Goal: Information Seeking & Learning: Compare options

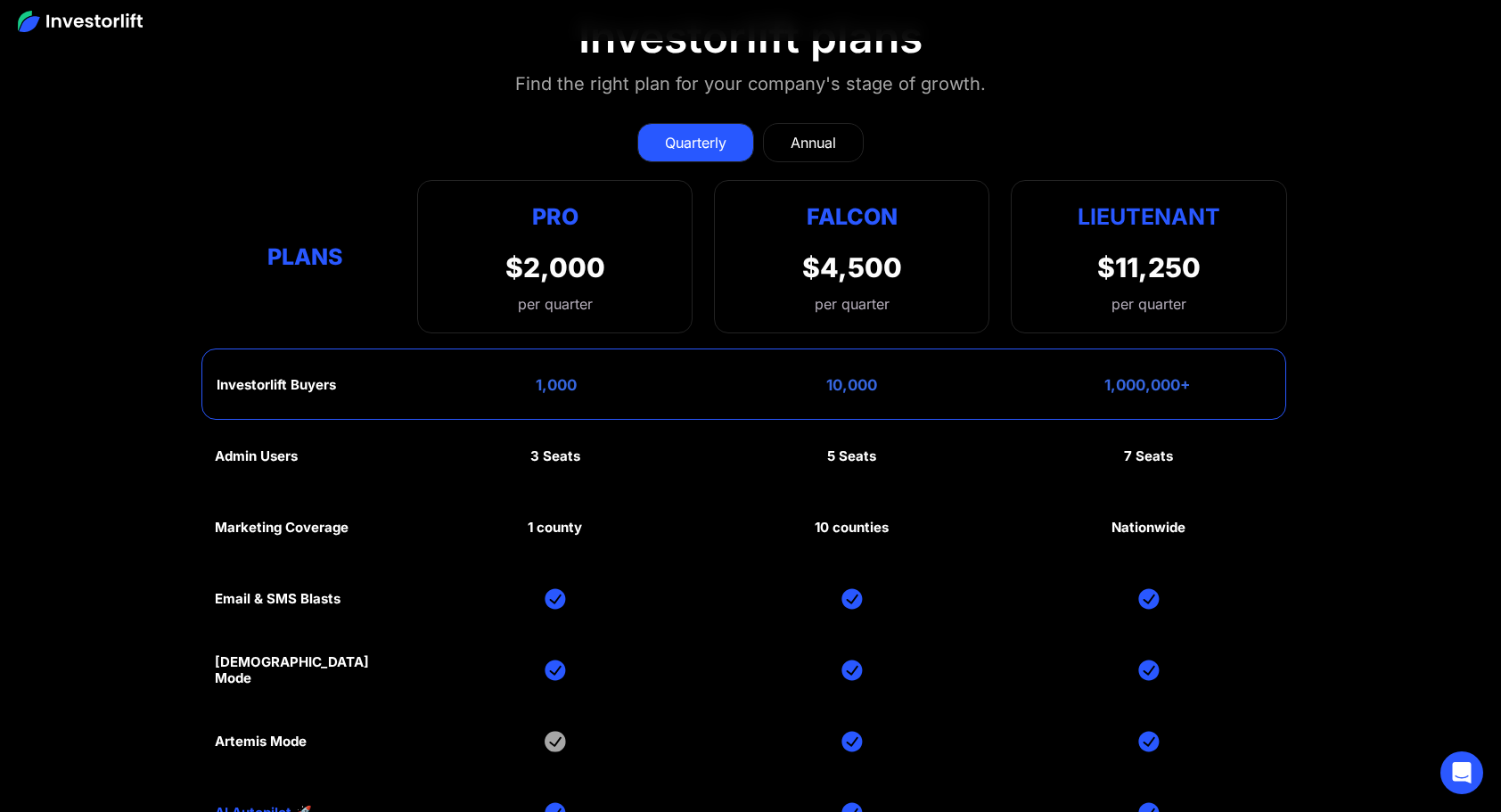
scroll to position [8467, 0]
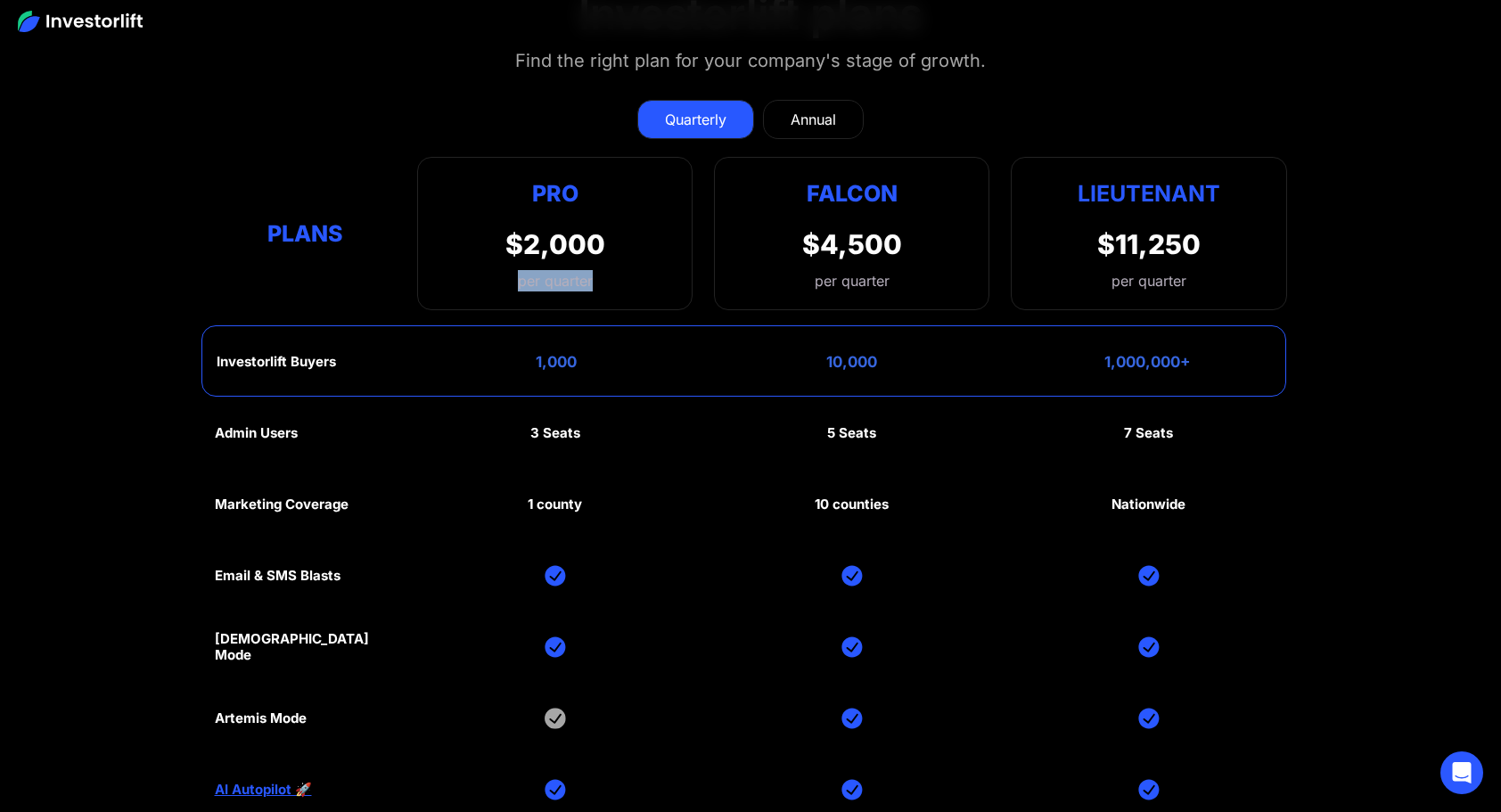
drag, startPoint x: 607, startPoint y: 271, endPoint x: 518, endPoint y: 264, distance: 89.3
click at [518, 264] on div "Pro $2,000 per quarter Pro Falcon Ltnt. Users 3 10 Unltd Buyer Limit 100k 500k …" at bounding box center [555, 233] width 276 height 153
drag, startPoint x: 1206, startPoint y: 273, endPoint x: 1160, endPoint y: 273, distance: 46.0
click at [1160, 273] on div "Lieutenant $11,250 per quarter" at bounding box center [1148, 233] width 276 height 153
click at [583, 282] on div "Pro $2,000 per quarter Pro Falcon Ltnt. Users 3 10 Unltd Buyer Limit 100k 500k …" at bounding box center [555, 233] width 276 height 153
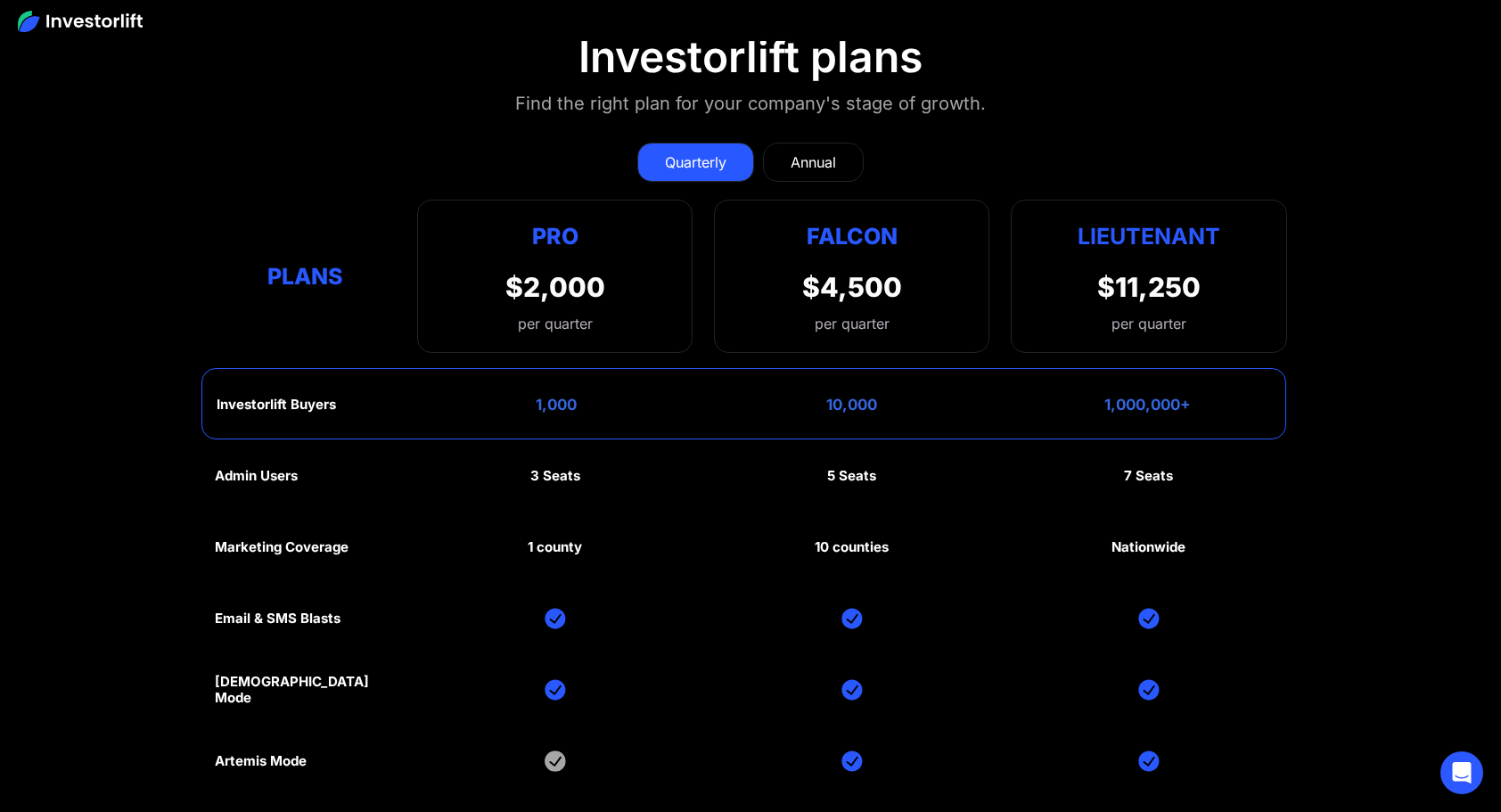
scroll to position [8200, 0]
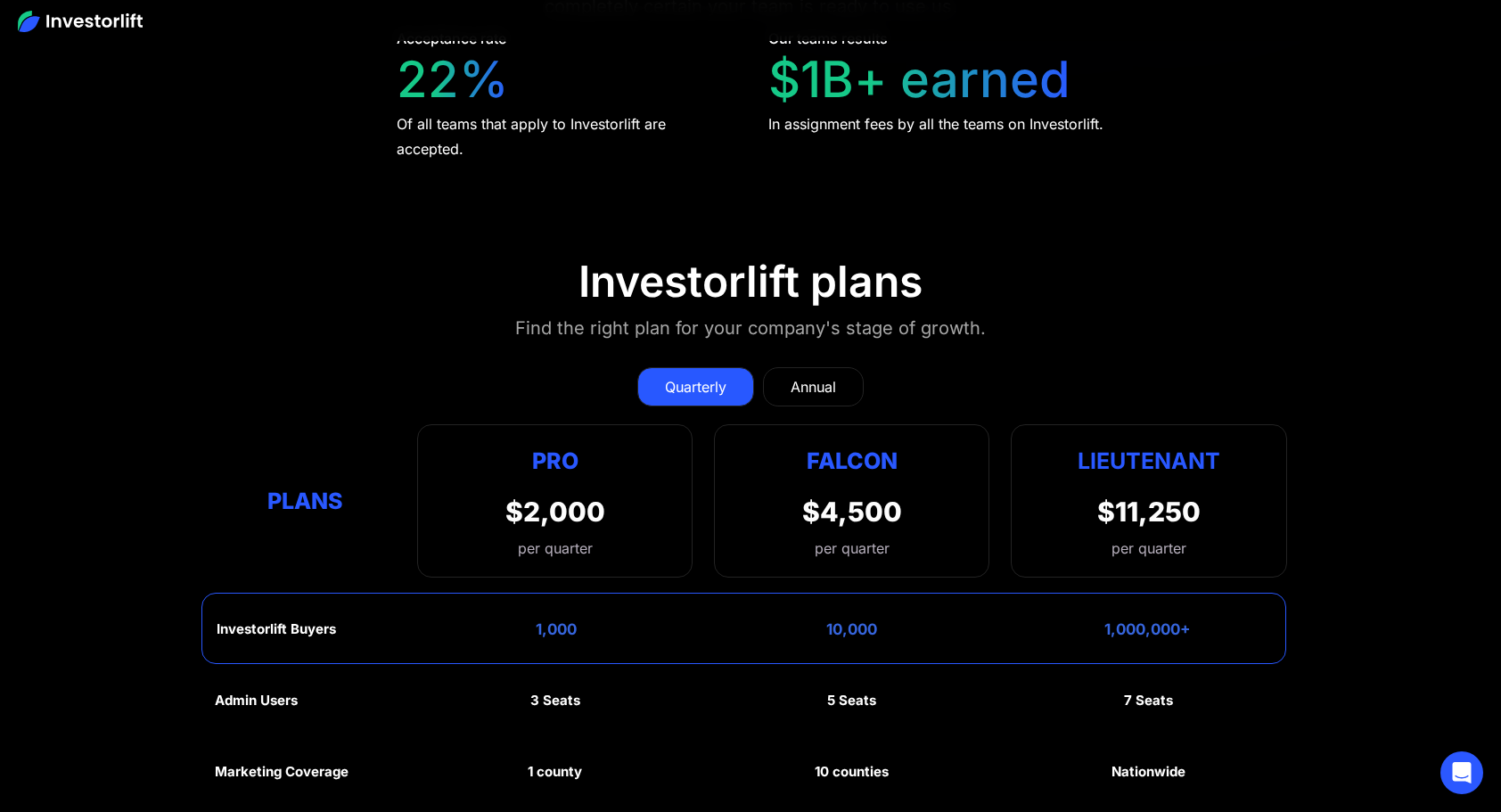
click at [812, 376] on div "Annual" at bounding box center [813, 387] width 45 height 22
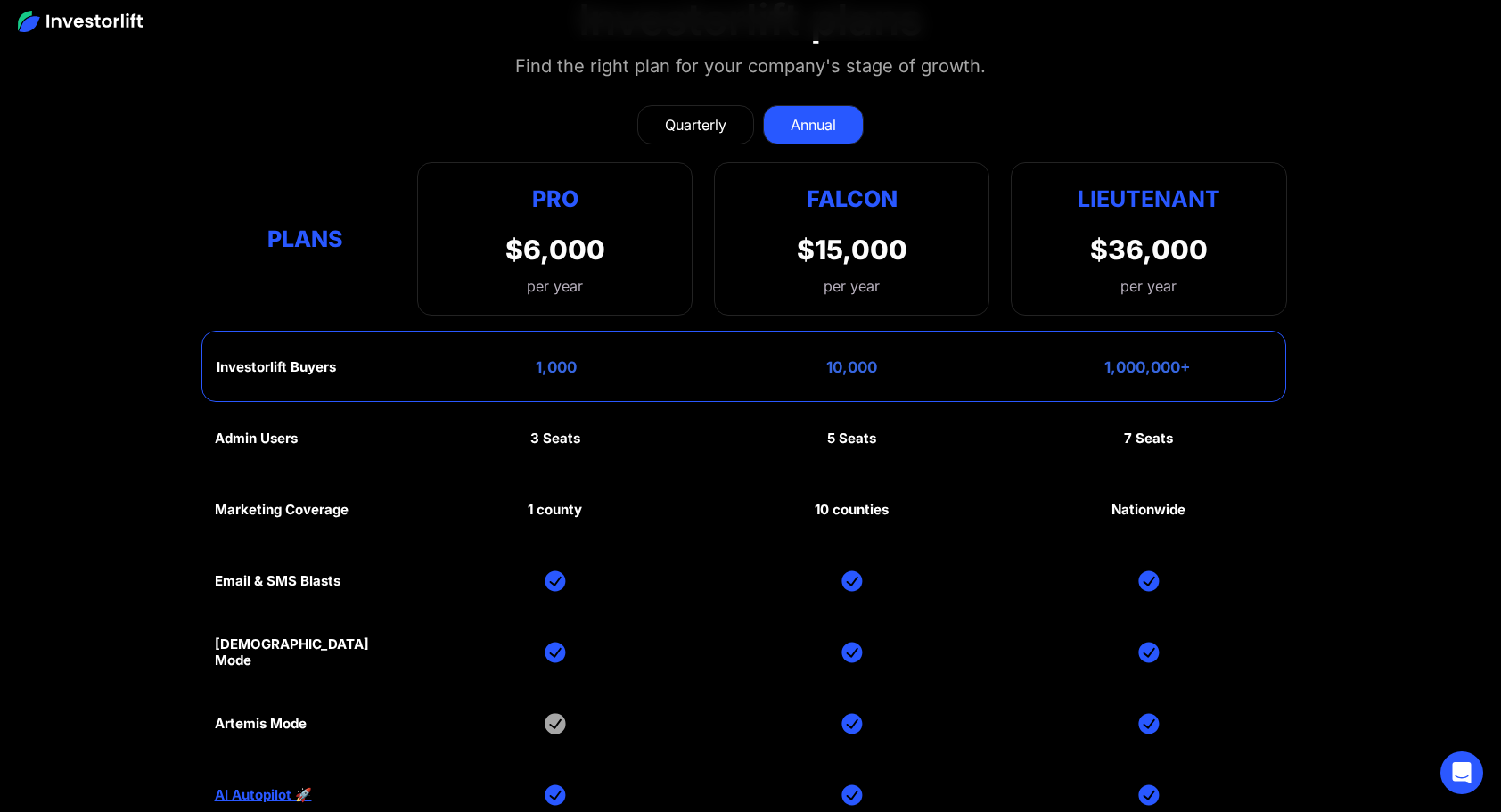
scroll to position [8467, 0]
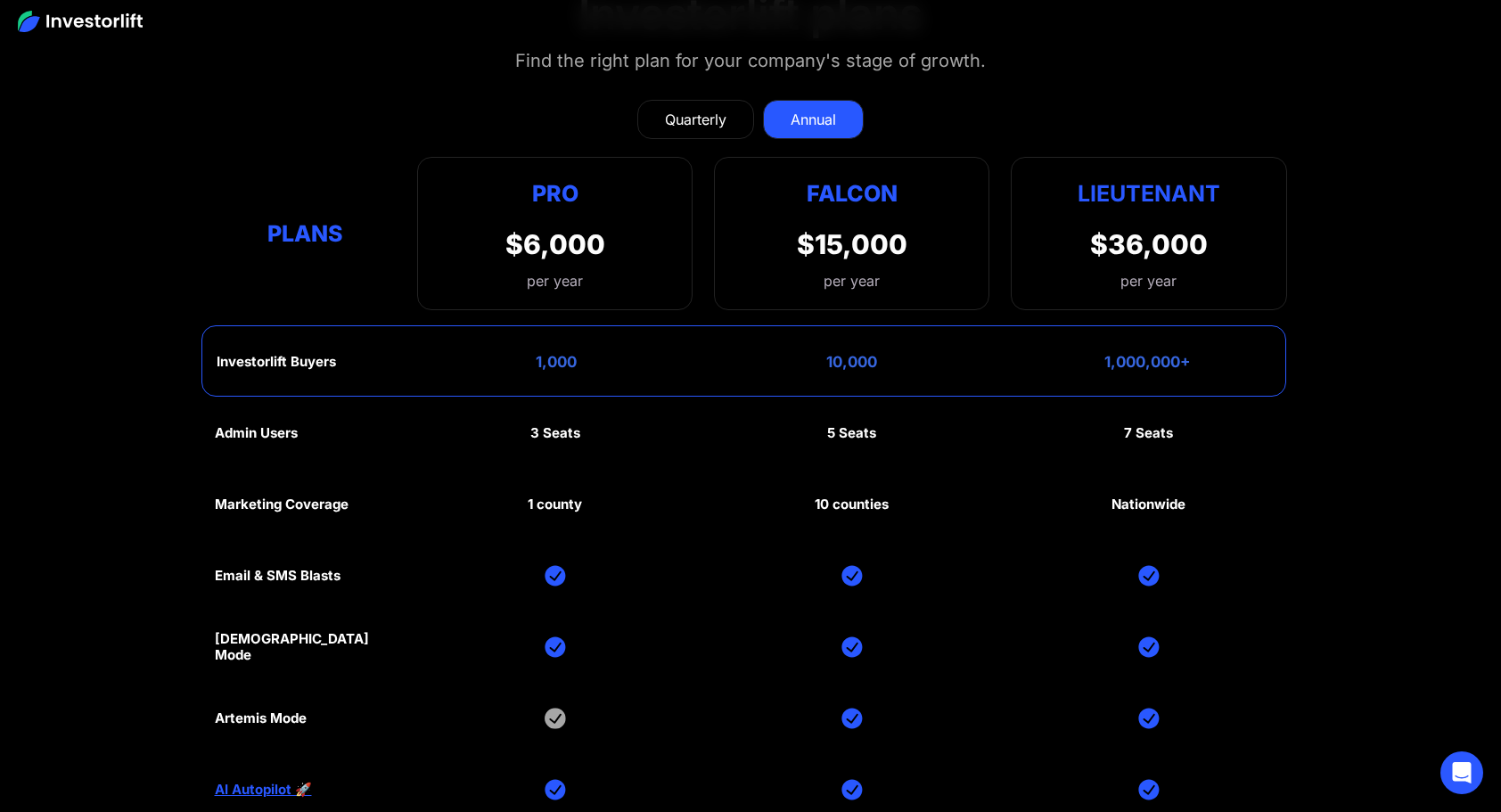
click at [563, 353] on div "1,000" at bounding box center [556, 362] width 41 height 18
drag, startPoint x: 581, startPoint y: 350, endPoint x: 513, endPoint y: 343, distance: 68.4
click at [513, 343] on div "Investorlift Buyers 1,000 10,000 1,000,000+" at bounding box center [743, 361] width 1085 height 72
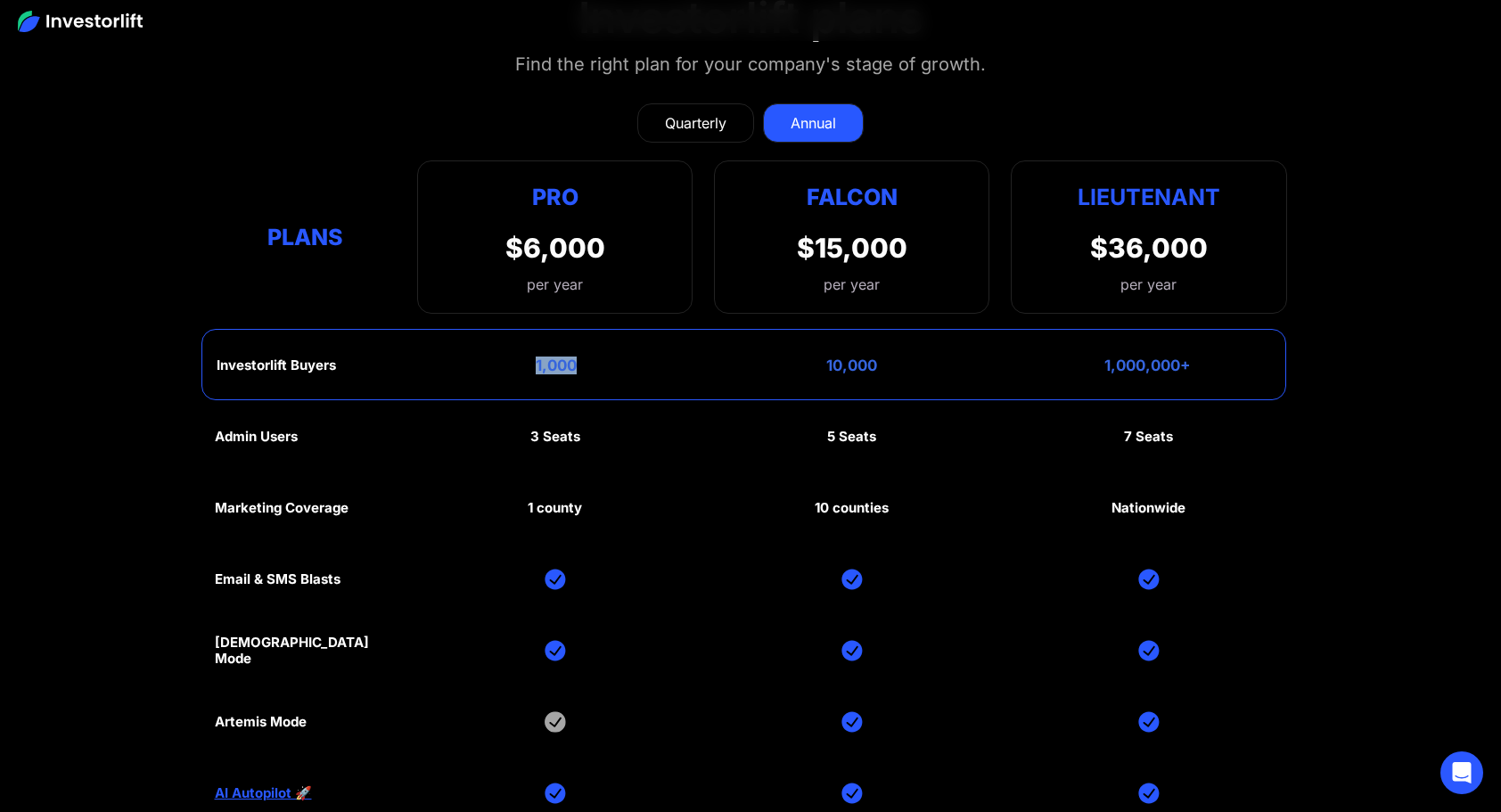
scroll to position [8378, 0]
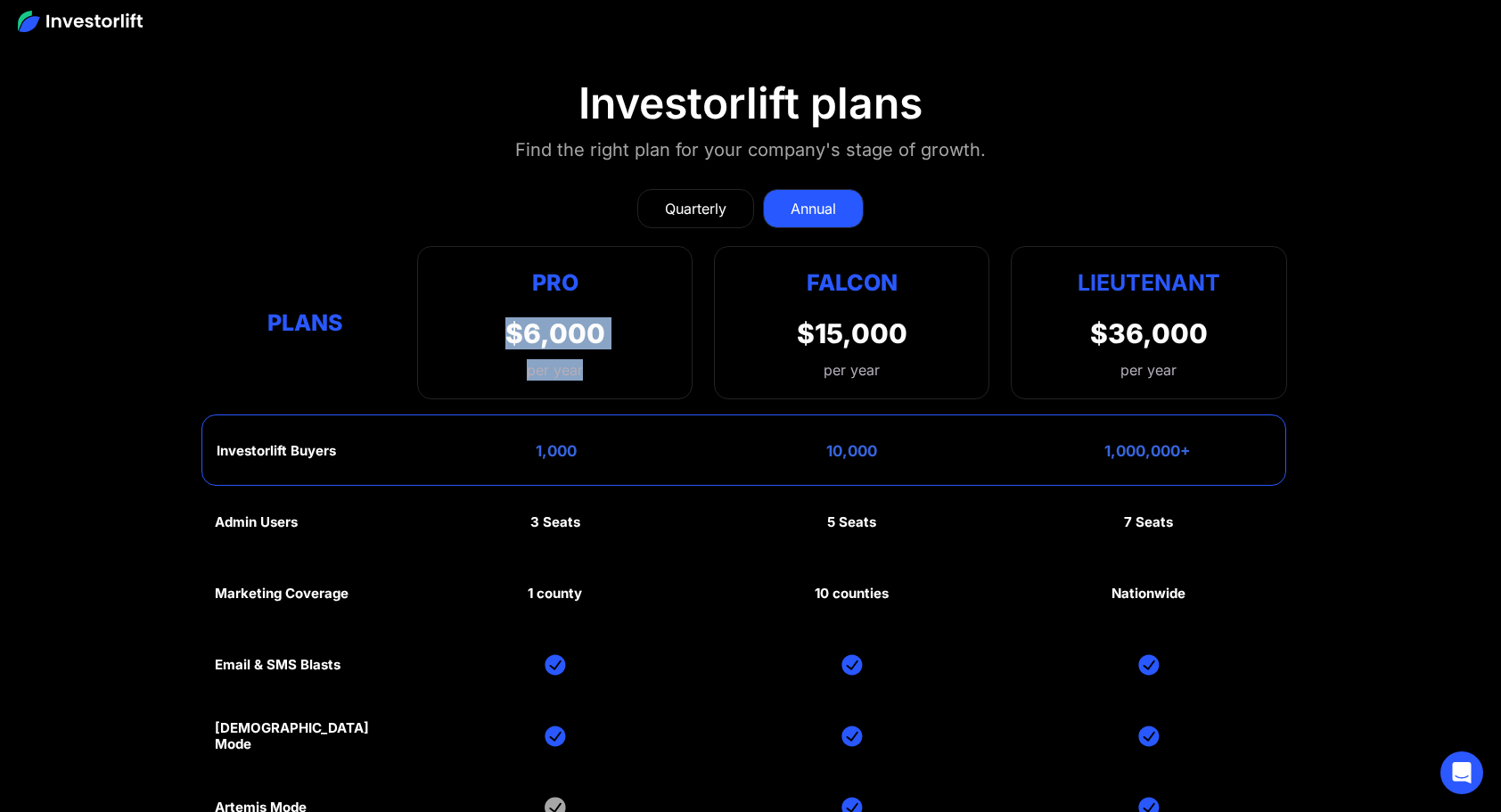
drag, startPoint x: 605, startPoint y: 339, endPoint x: 490, endPoint y: 328, distance: 115.5
click at [490, 328] on div "Pro $6,000 per year Pro Falcon Ltnt. Users 3 10 Unltd Buyer Limit 100k 500k Unl…" at bounding box center [555, 322] width 276 height 153
drag, startPoint x: 586, startPoint y: 440, endPoint x: 481, endPoint y: 431, distance: 105.4
click at [481, 431] on div "Investorlift Buyers 1,000 10,000 1,000,000+" at bounding box center [743, 450] width 1085 height 72
click at [568, 442] on div "1,000" at bounding box center [556, 451] width 41 height 18
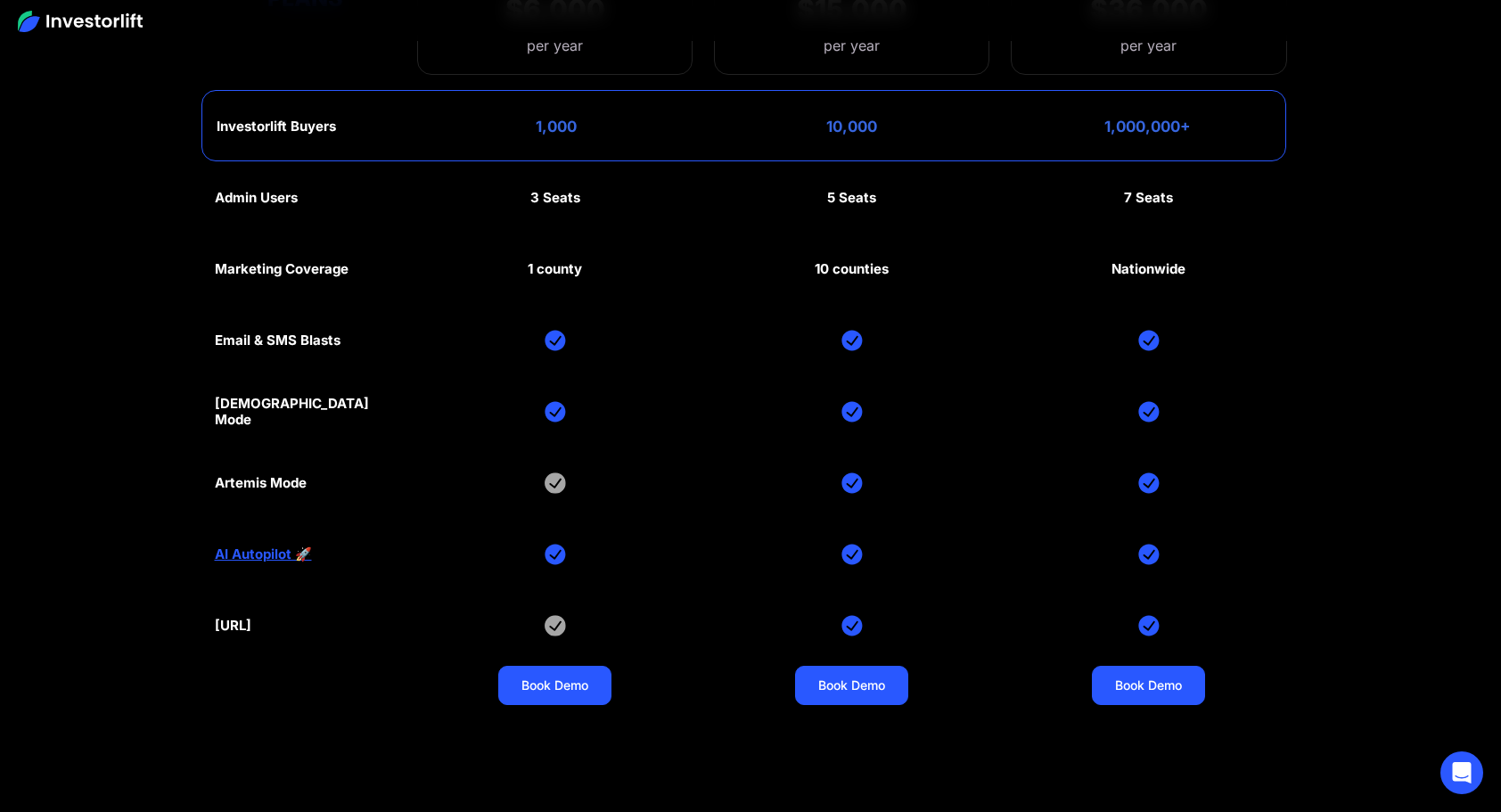
scroll to position [8551, 0]
